Goal: Transaction & Acquisition: Subscribe to service/newsletter

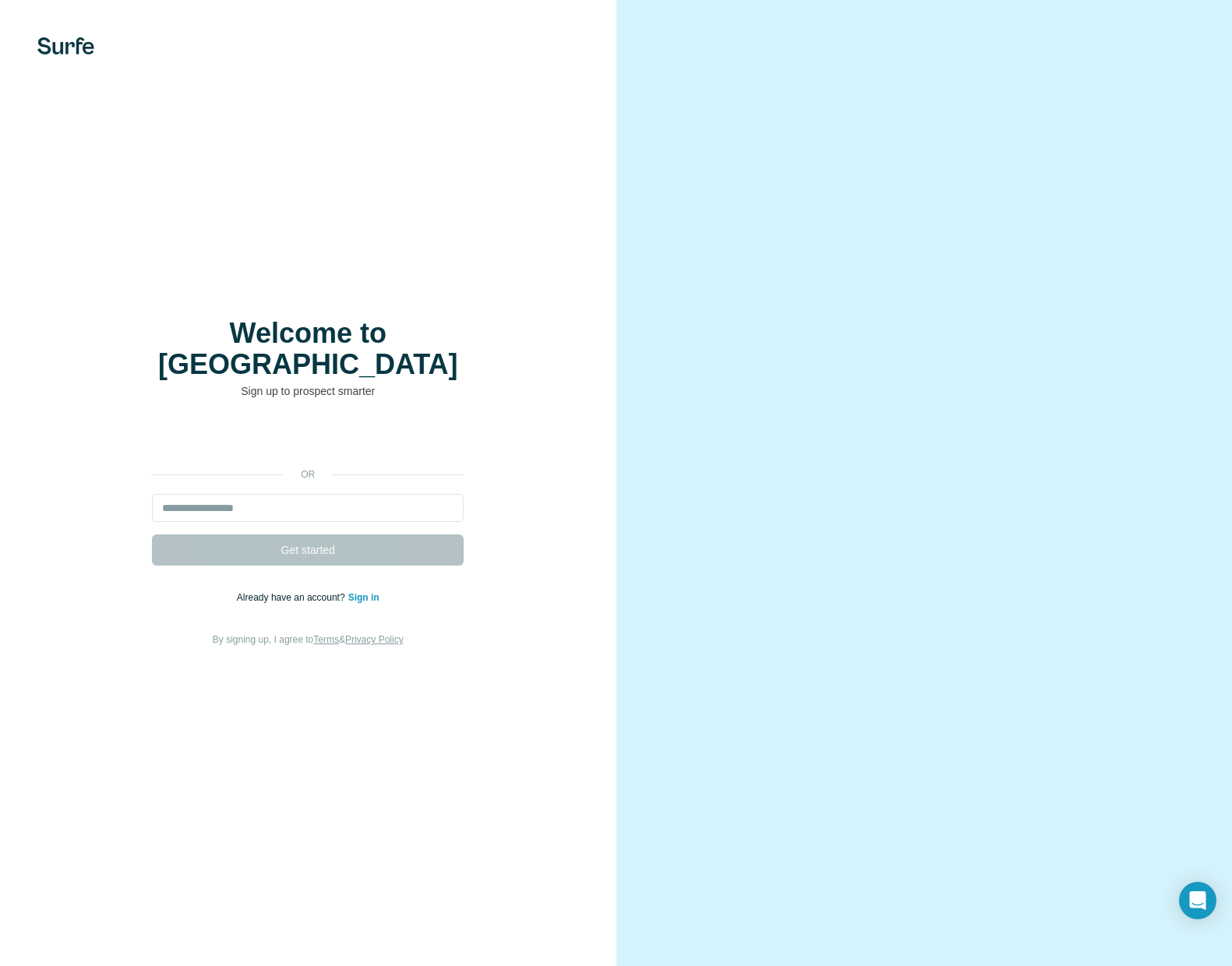
click at [415, 277] on div "Welcome to Surfe Sign up to prospect smarter or Get started Already have an acc…" at bounding box center [308, 483] width 616 height 966
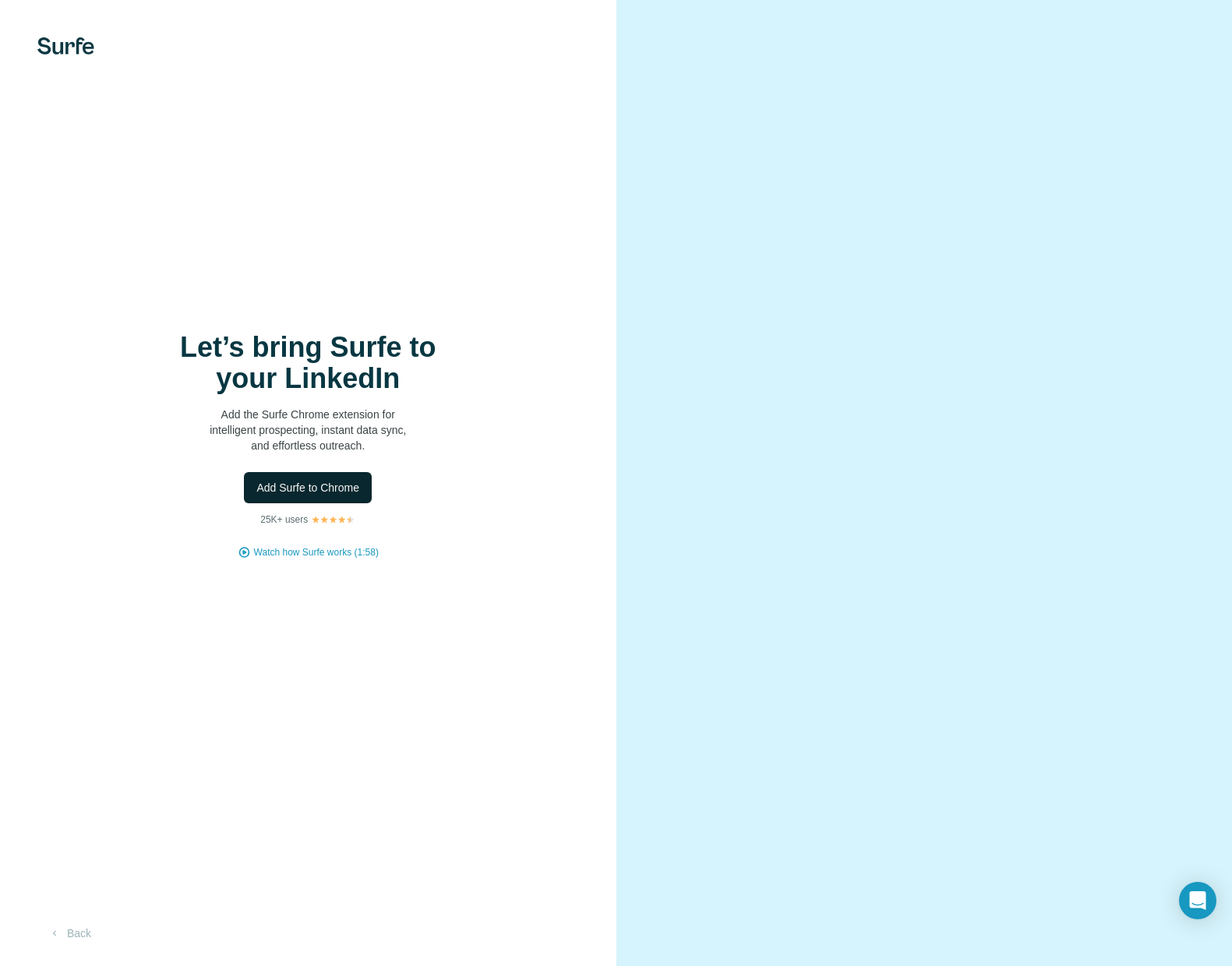
click at [257, 487] on span "Add Surfe to Chrome" at bounding box center [307, 487] width 103 height 16
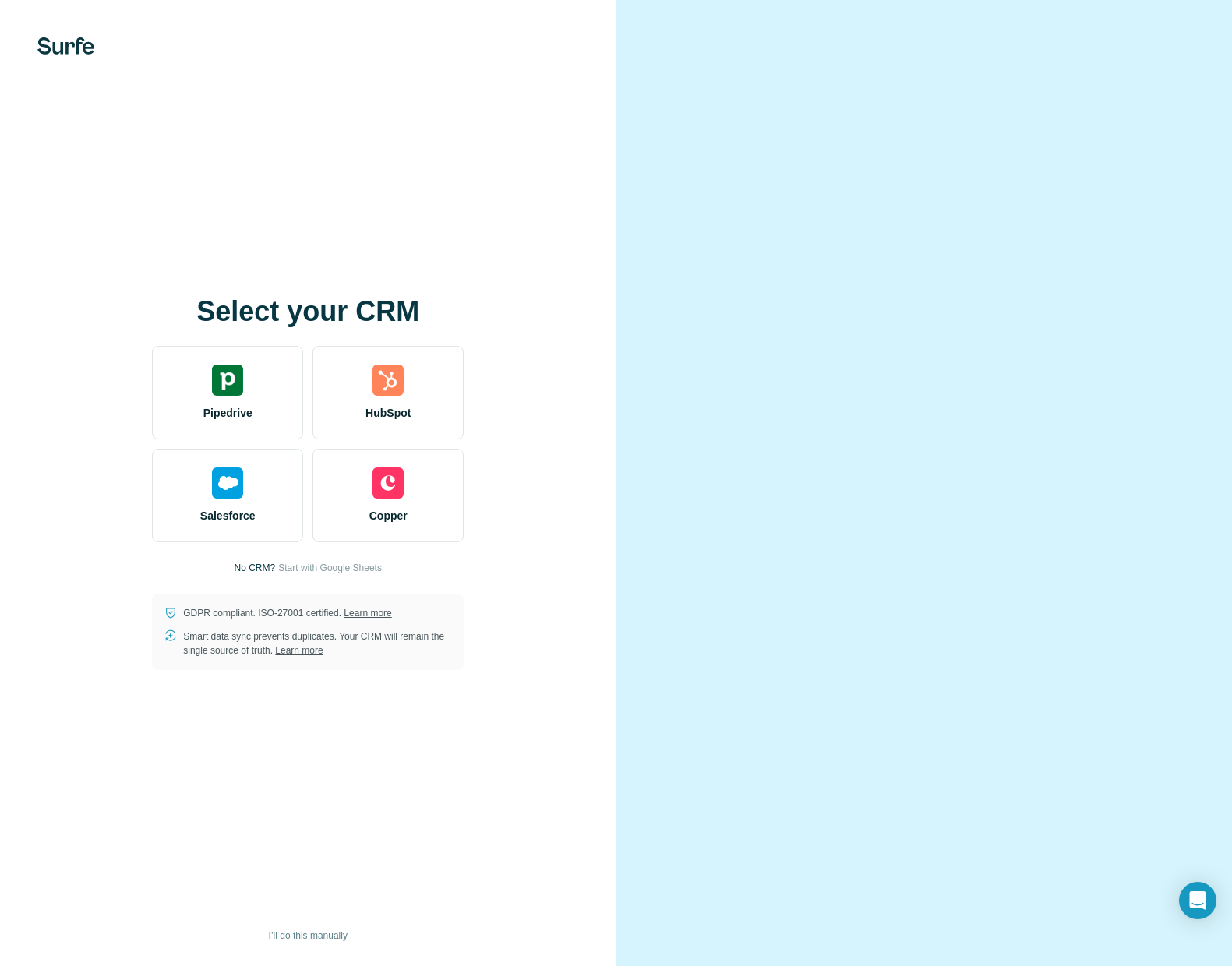
click at [1058, 182] on div at bounding box center [924, 483] width 616 height 966
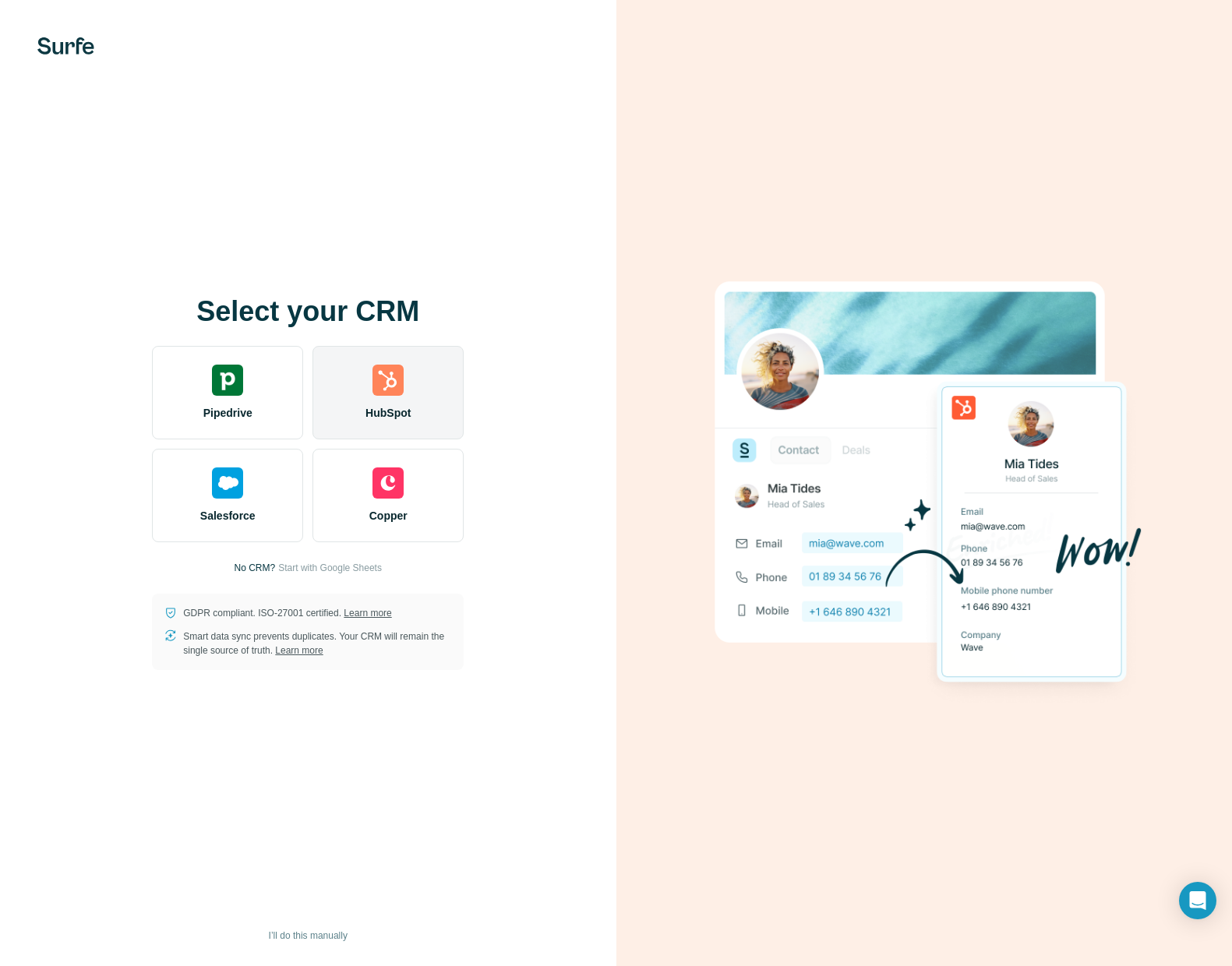
click at [353, 416] on div "HubSpot" at bounding box center [388, 393] width 151 height 94
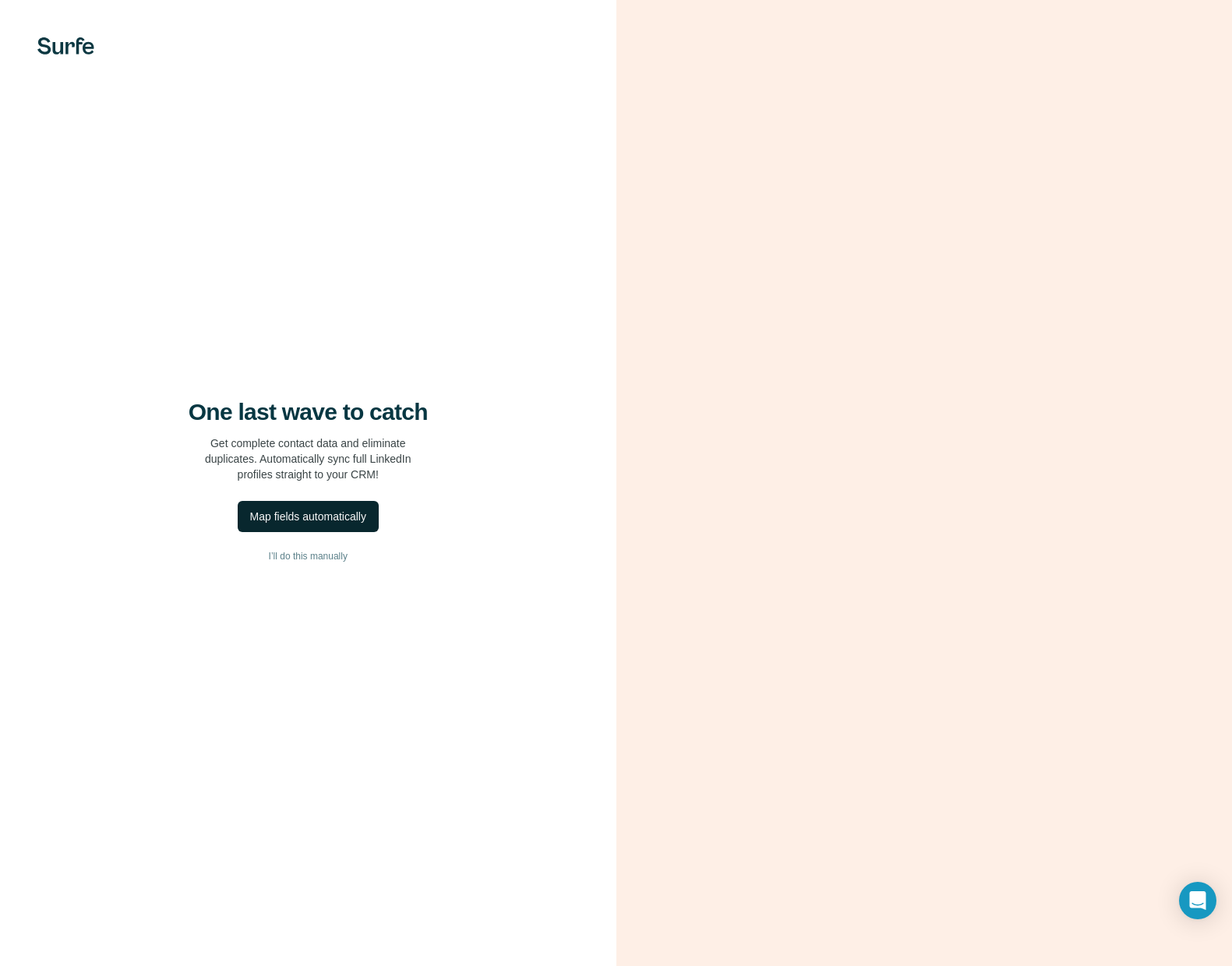
click at [331, 515] on div "Map fields automatically" at bounding box center [308, 516] width 116 height 16
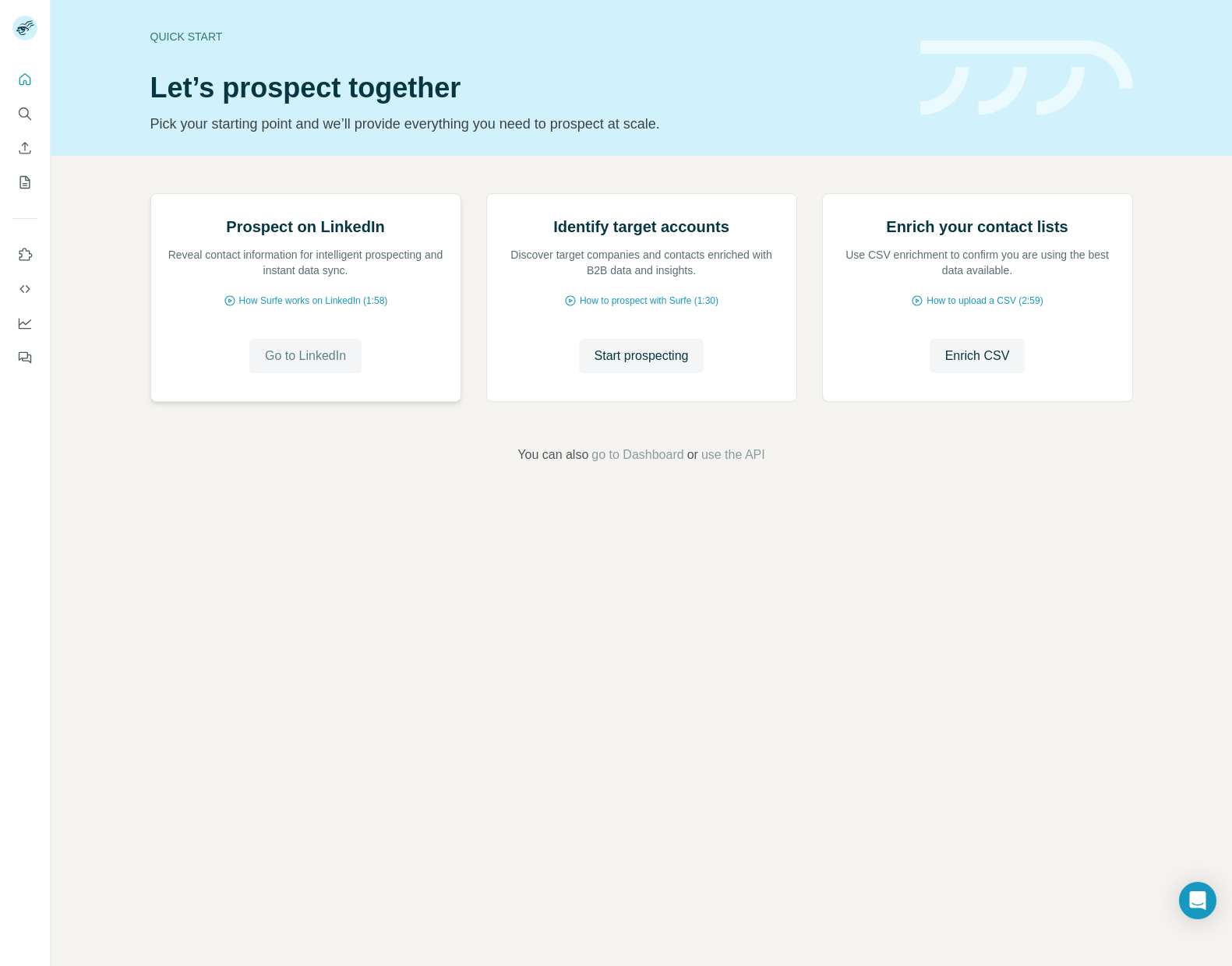
click at [317, 373] on button "Go to LinkedIn" at bounding box center [305, 356] width 112 height 34
click at [23, 253] on icon "Use Surfe on LinkedIn" at bounding box center [25, 255] width 16 height 16
click at [24, 177] on icon "My lists" at bounding box center [25, 182] width 11 height 12
